Goal: Information Seeking & Learning: Learn about a topic

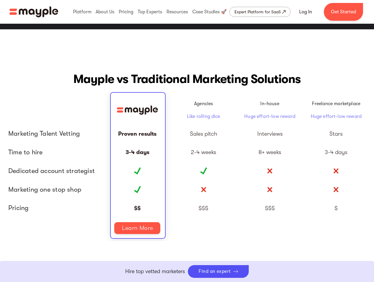
scroll to position [1186, 0]
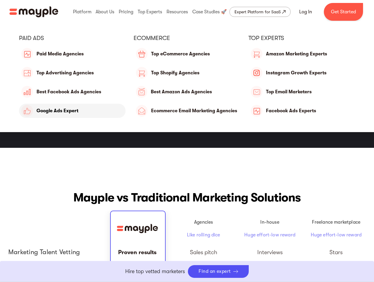
click at [63, 111] on link "Google Ads Expert" at bounding box center [72, 111] width 106 height 14
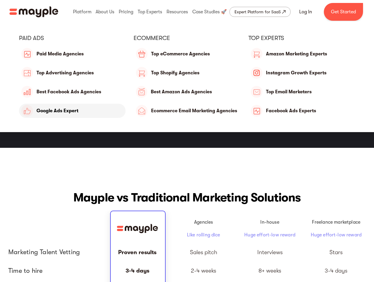
click at [55, 111] on link "Google Ads Expert" at bounding box center [72, 111] width 106 height 14
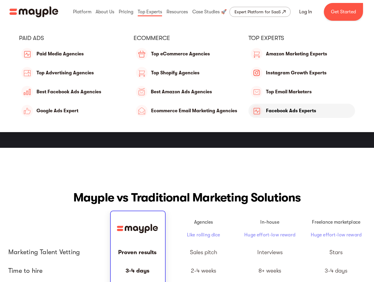
click at [280, 112] on link "Facebook Ads Experts" at bounding box center [301, 111] width 106 height 14
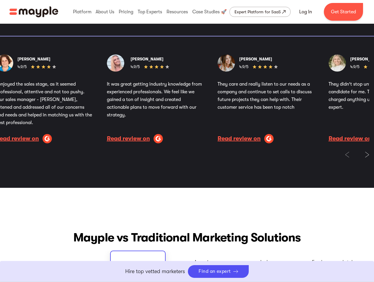
scroll to position [1068, 0]
